Goal: Task Accomplishment & Management: Manage account settings

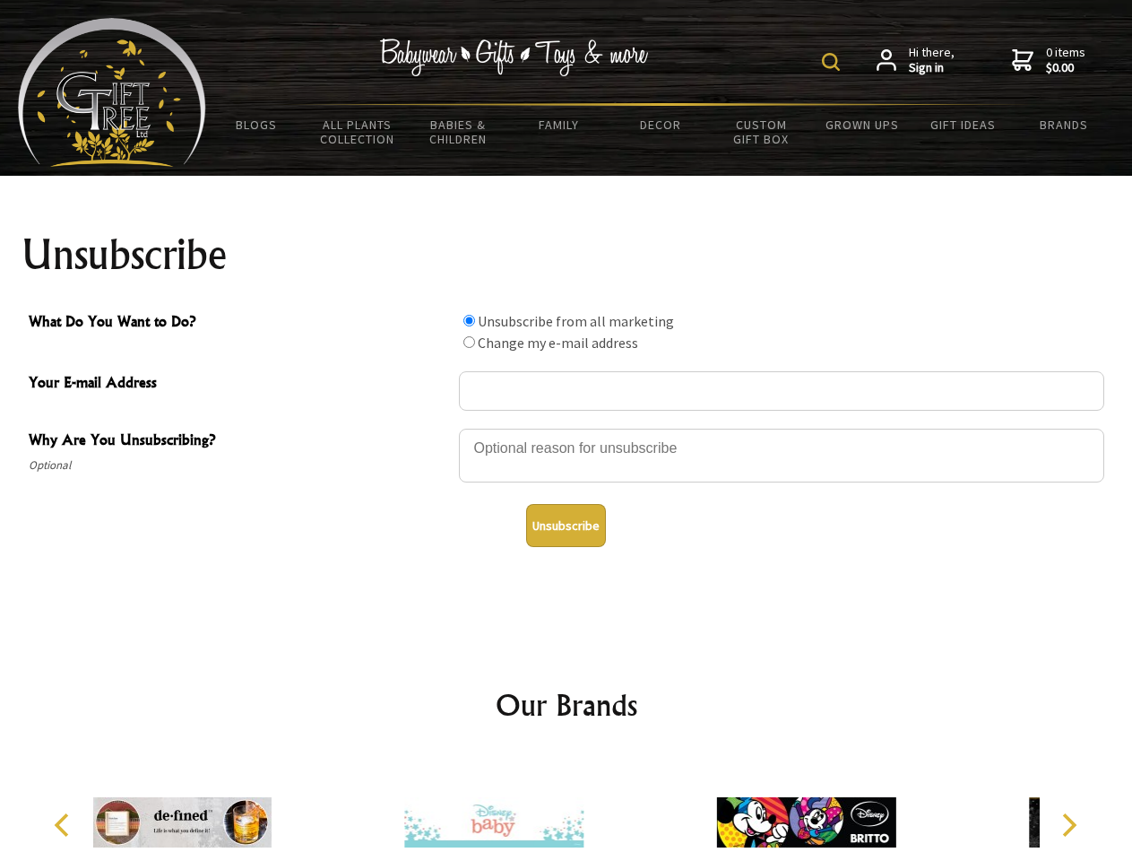
click at [834, 62] on img at bounding box center [831, 62] width 18 height 18
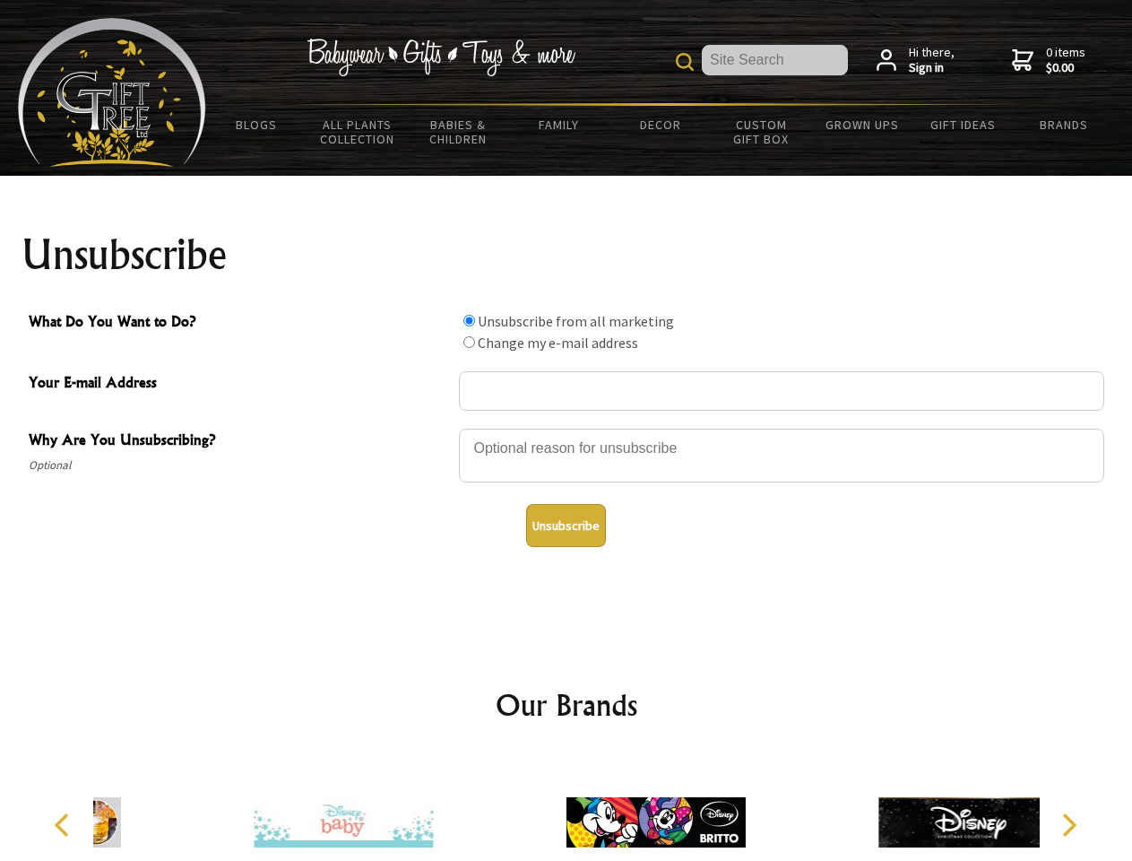
click at [567, 428] on div at bounding box center [781, 458] width 645 height 63
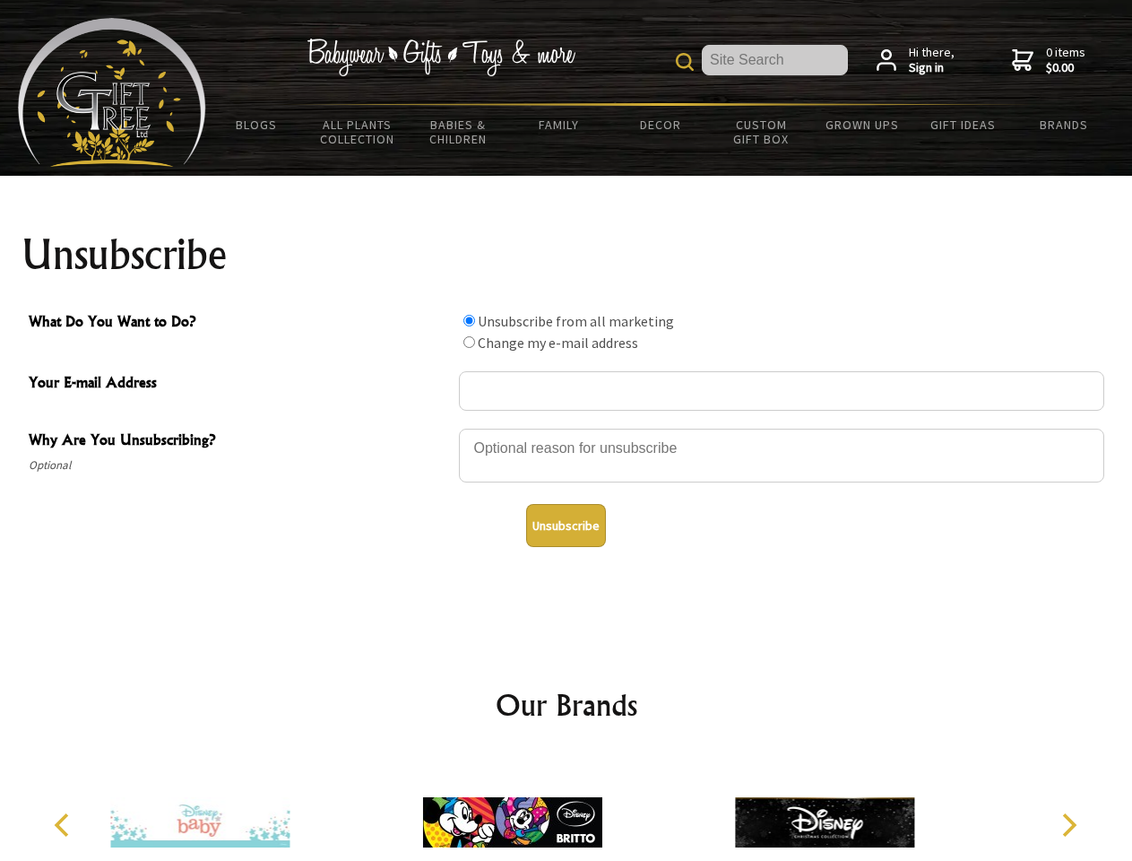
click at [469, 320] on input "What Do You Want to Do?" at bounding box center [470, 321] width 12 height 12
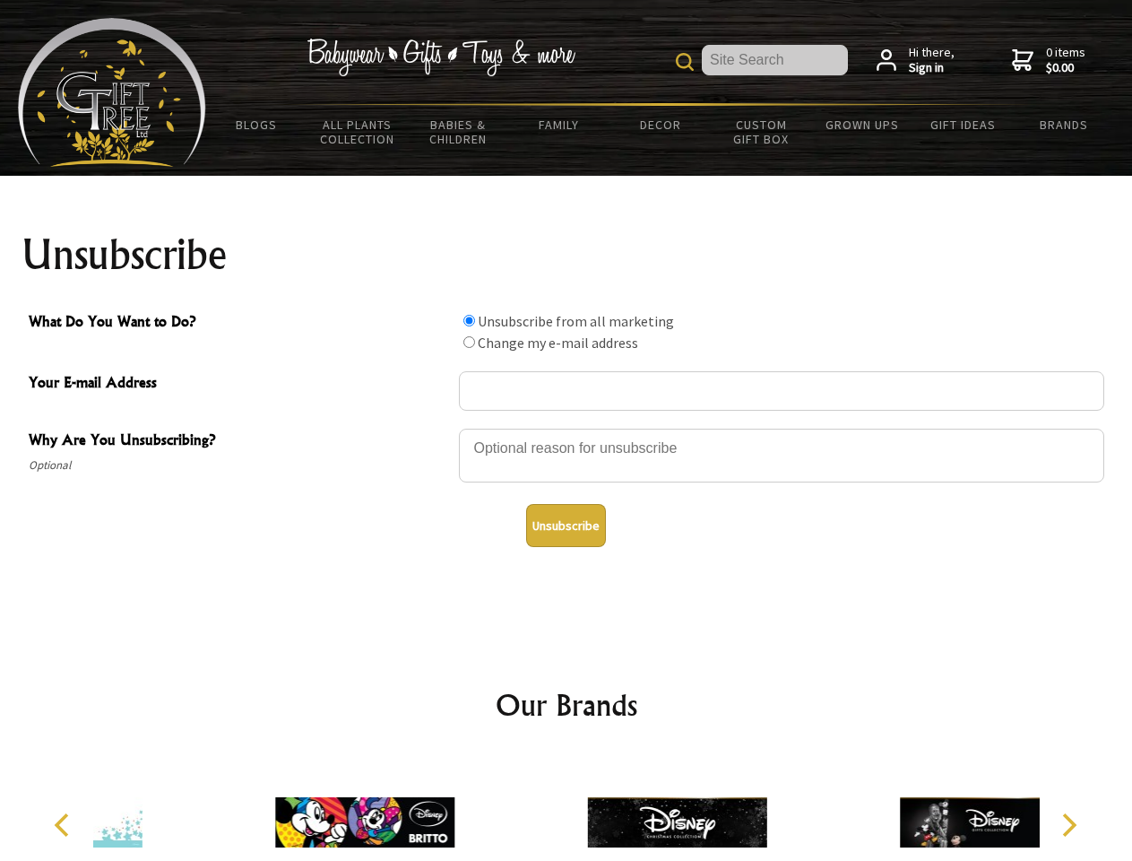
click at [469, 342] on input "What Do You Want to Do?" at bounding box center [470, 342] width 12 height 12
radio input "true"
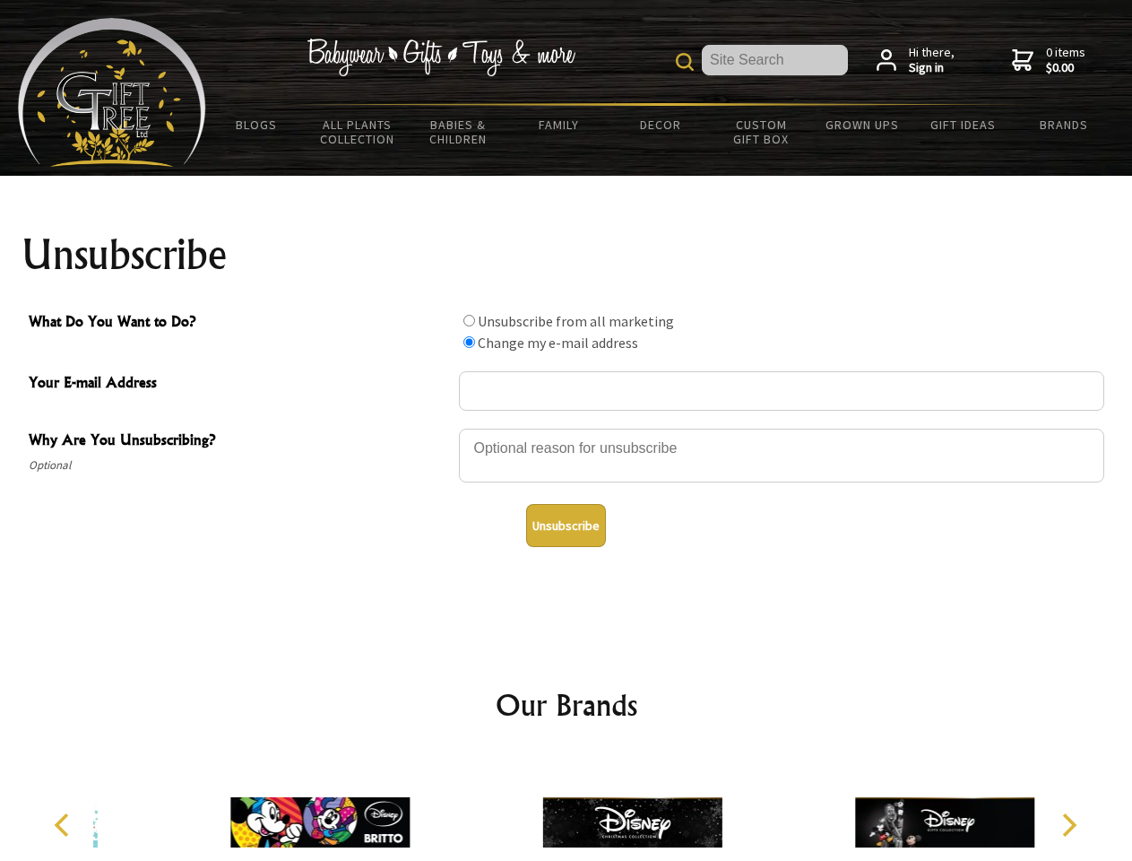
click at [566, 525] on button "Unsubscribe" at bounding box center [566, 525] width 80 height 43
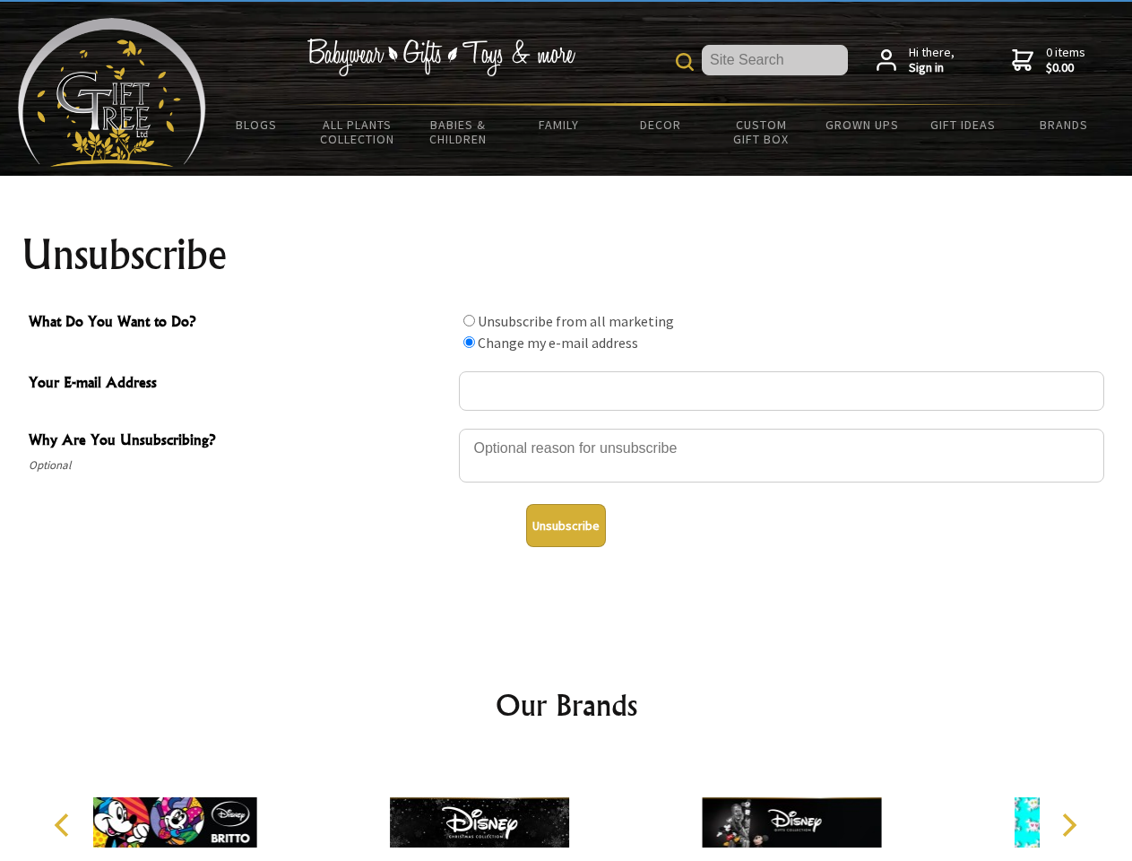
click at [65, 825] on icon "Previous" at bounding box center [63, 824] width 23 height 23
click at [1069, 825] on icon "Next" at bounding box center [1067, 824] width 23 height 23
